Goal: Transaction & Acquisition: Purchase product/service

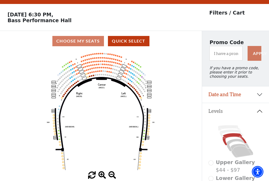
scroll to position [25, 0]
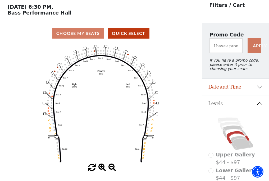
scroll to position [25, 0]
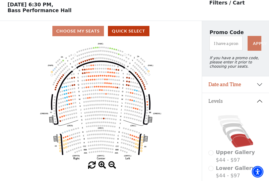
scroll to position [25, 0]
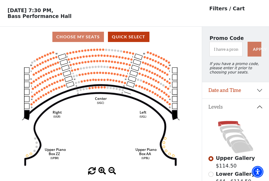
scroll to position [25, 0]
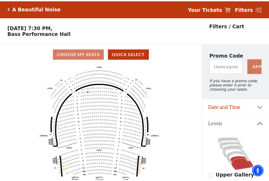
scroll to position [25, 0]
